Goal: Information Seeking & Learning: Learn about a topic

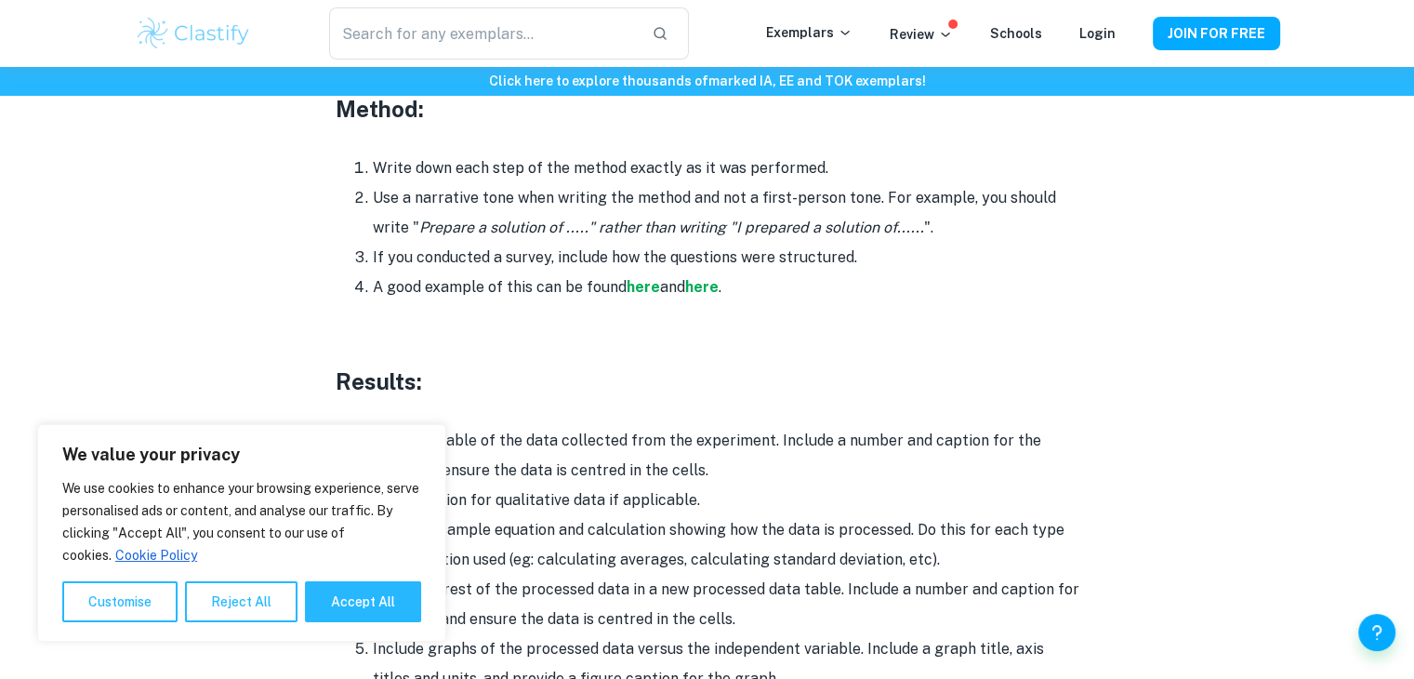
scroll to position [3966, 0]
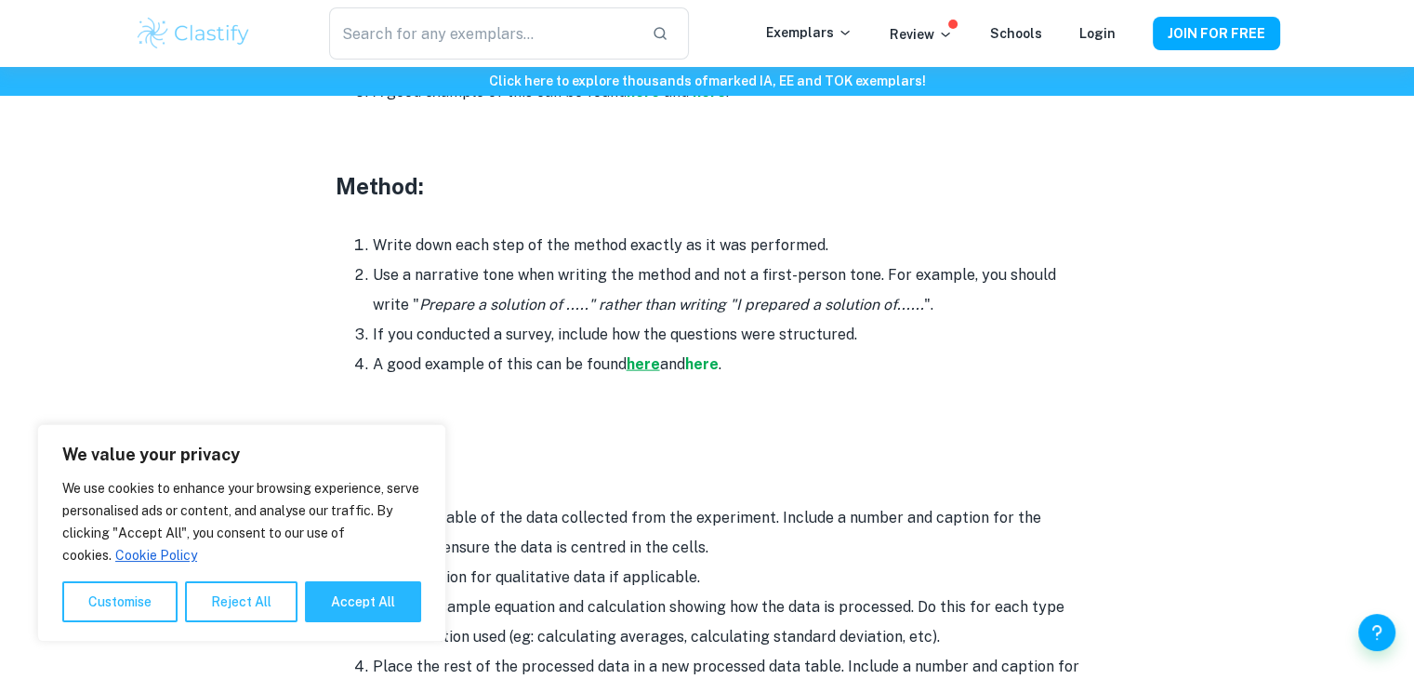
click at [646, 355] on strong "here" at bounding box center [643, 364] width 33 height 18
click at [709, 355] on strong "here" at bounding box center [701, 364] width 33 height 18
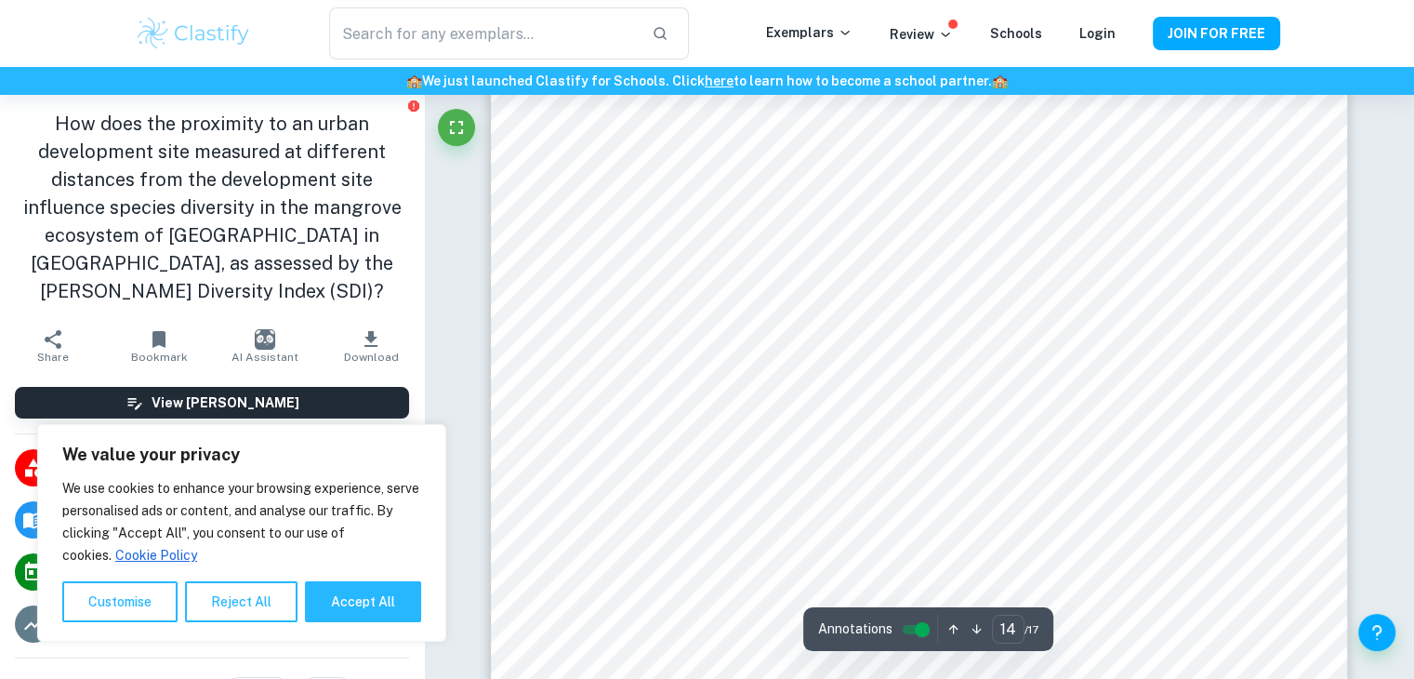
scroll to position [15238, 0]
type input "16"
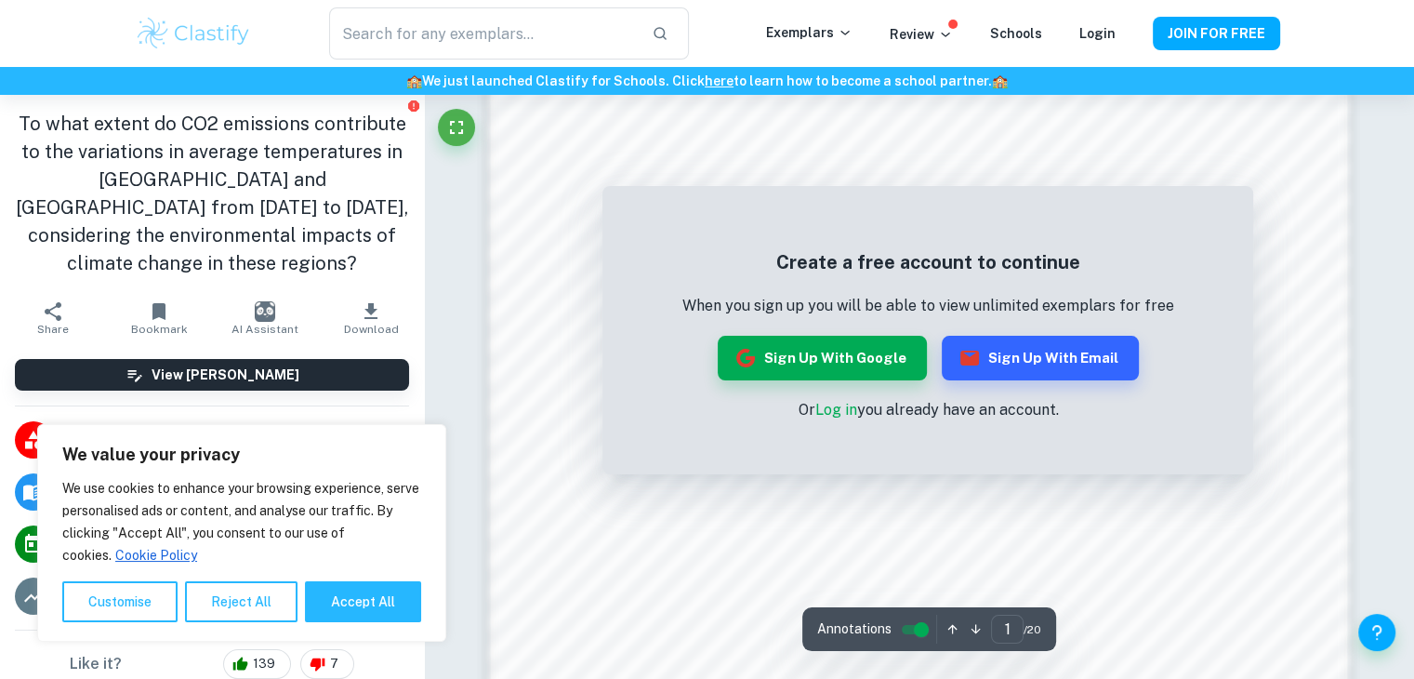
scroll to position [1781, 0]
